Goal: Register for event/course

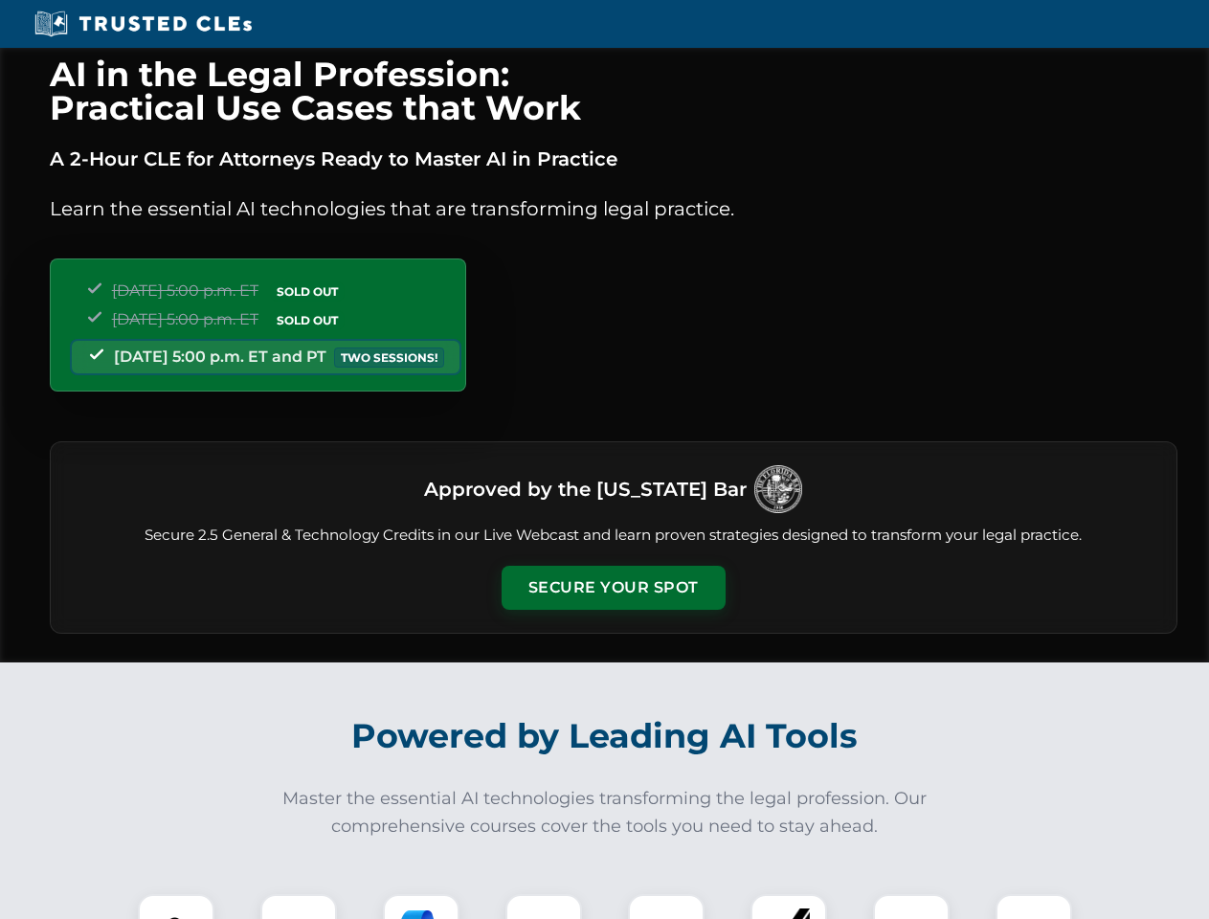
click at [613, 588] on button "Secure Your Spot" at bounding box center [614, 588] width 224 height 44
click at [176, 907] on img at bounding box center [176, 933] width 56 height 56
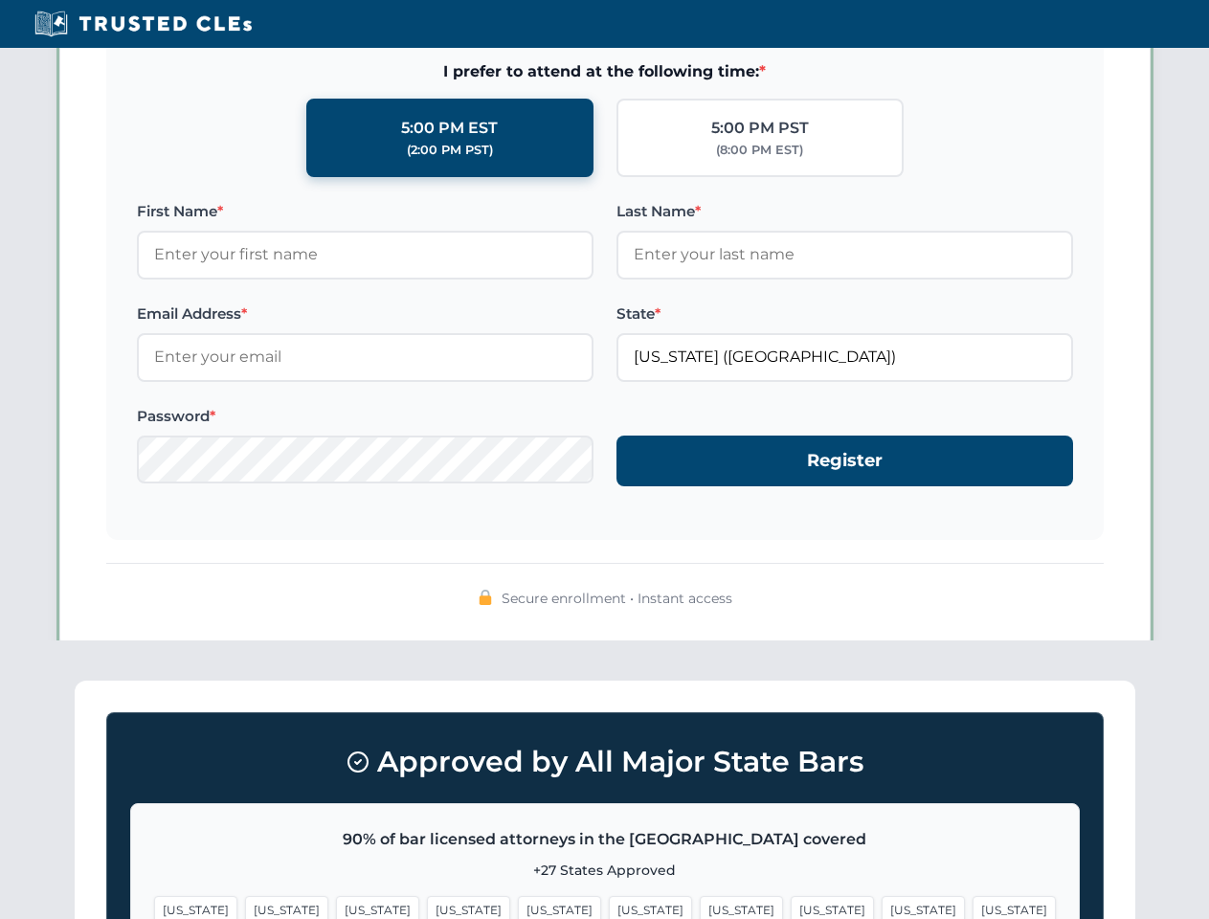
click at [700, 907] on span "[US_STATE]" at bounding box center [741, 910] width 83 height 28
click at [882, 907] on span "[US_STATE]" at bounding box center [923, 910] width 83 height 28
